Goal: Navigation & Orientation: Find specific page/section

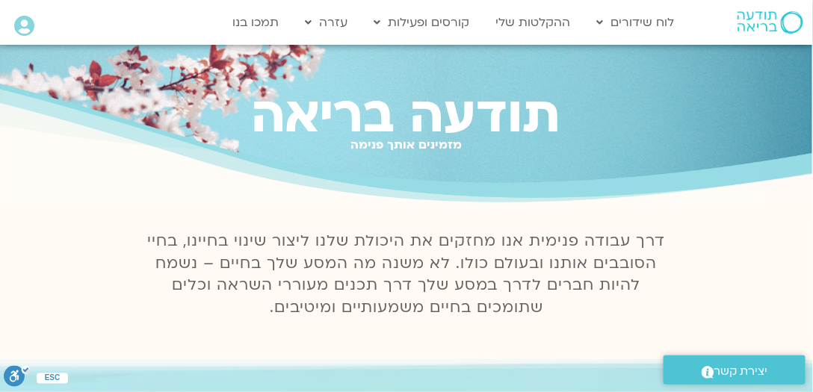
click at [29, 26] on icon at bounding box center [24, 26] width 20 height 21
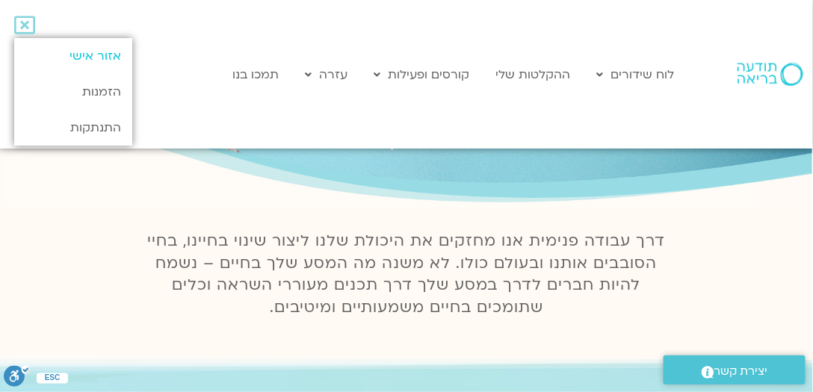
click at [114, 56] on link "אזור אישי" at bounding box center [73, 56] width 118 height 36
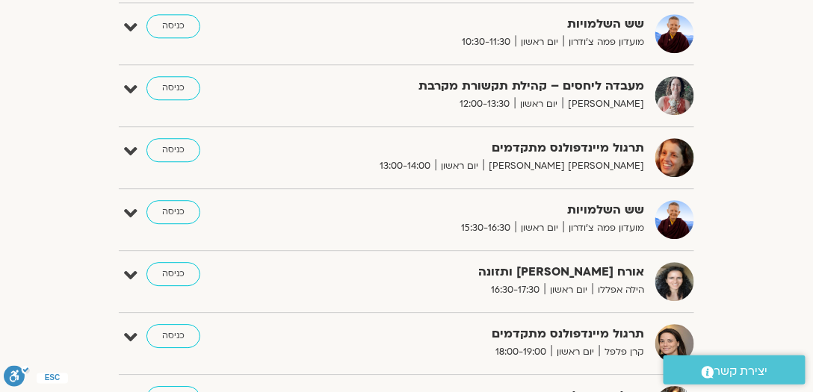
scroll to position [1025, 0]
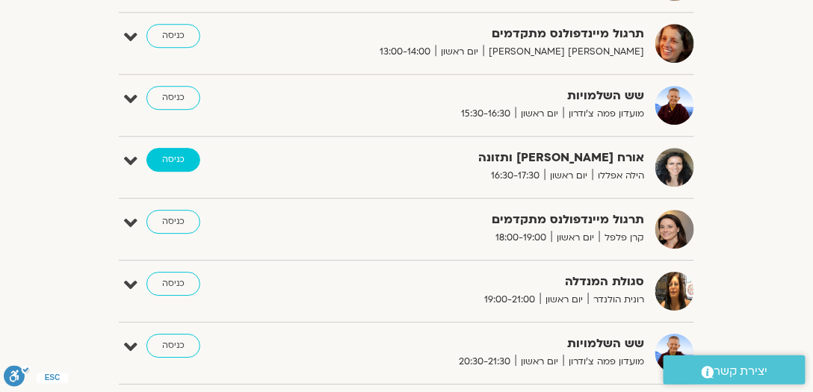
click at [161, 153] on link "כניסה" at bounding box center [174, 160] width 54 height 24
click at [172, 155] on link "כניסה" at bounding box center [174, 160] width 54 height 24
